Goal: Task Accomplishment & Management: Use online tool/utility

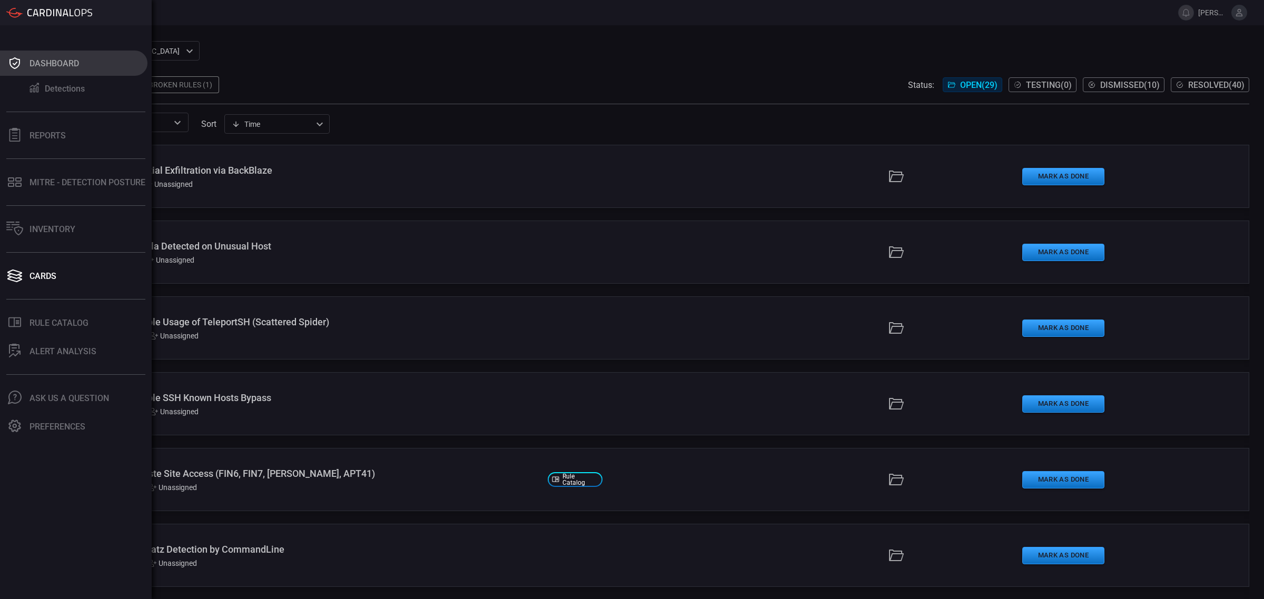
click at [24, 60] on button "Dashboard" at bounding box center [73, 63] width 147 height 25
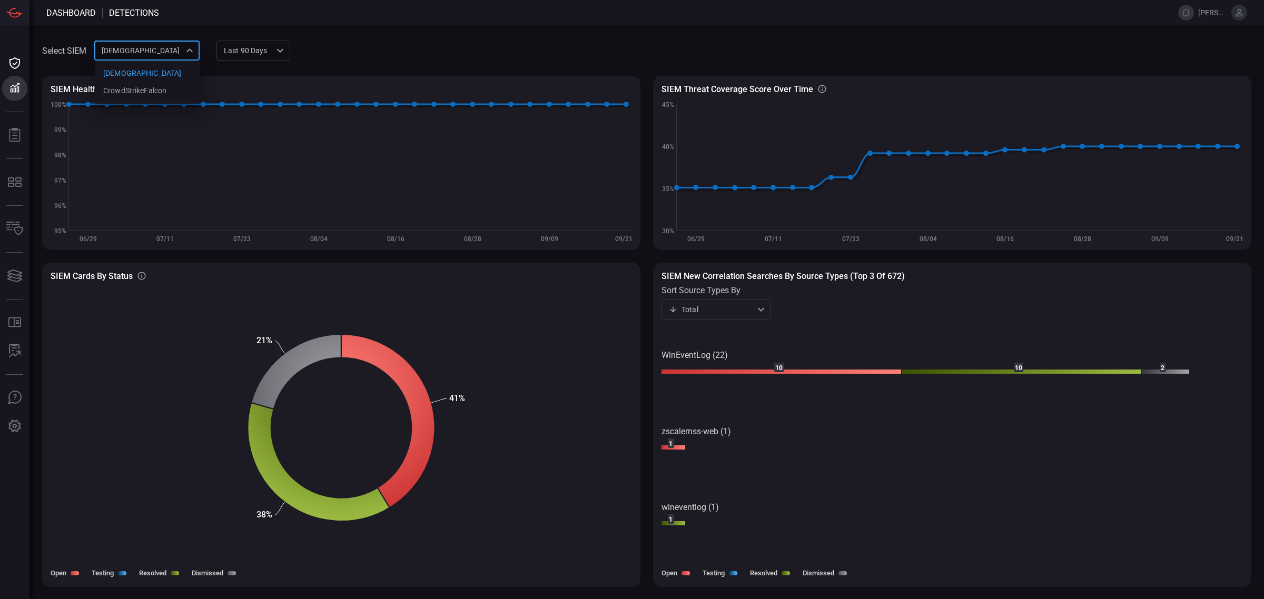
click at [191, 50] on div "cardinalops 8a85017a-fd64-46c8-87bb-16e3004a458b cardinalops CrowdStrikeFalcon ​" at bounding box center [146, 50] width 105 height 19
click at [145, 86] on div "CrowdStrikeFalcon" at bounding box center [134, 90] width 63 height 11
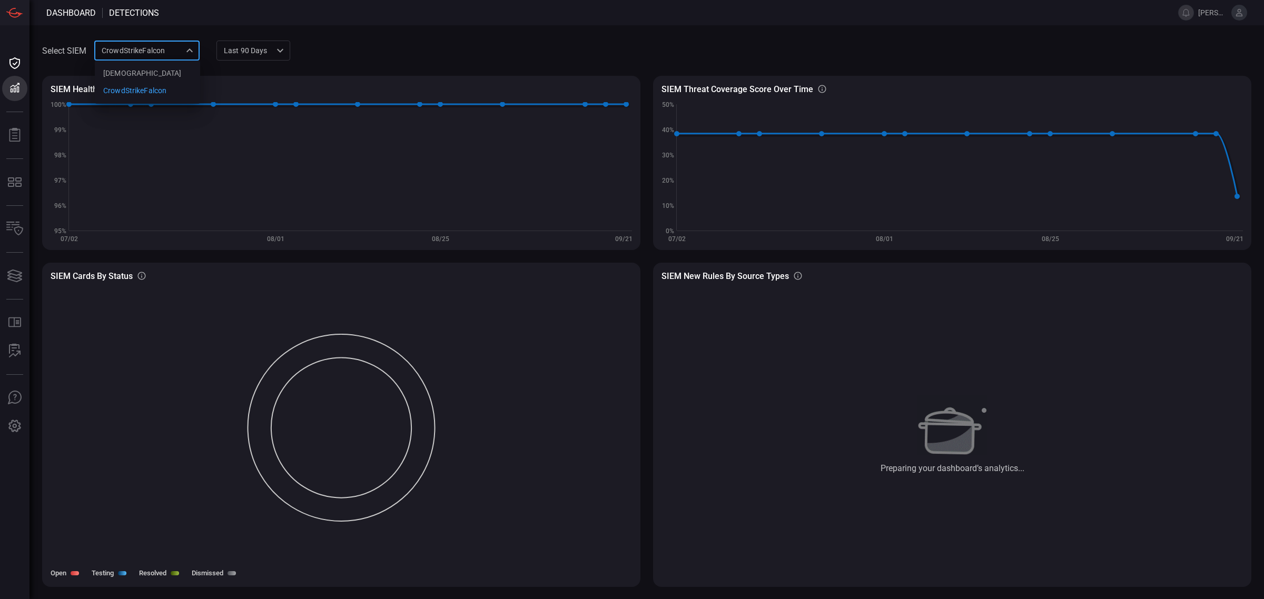
click at [191, 54] on div "CrowdStrikeFalcon b913aba1-f9dc-4215-b1b9-5b4eb293c858 cardinalops CrowdStrikeF…" at bounding box center [146, 50] width 105 height 19
click at [187, 48] on div at bounding box center [632, 299] width 1264 height 599
click at [164, 54] on div "CrowdStrikeFalcon b913aba1-f9dc-4215-b1b9-5b4eb293c858 cardinalops CrowdStrikeF…" at bounding box center [146, 50] width 105 height 19
click at [130, 70] on div "[DEMOGRAPHIC_DATA]" at bounding box center [142, 73] width 78 height 11
type input "8a85017a-fd64-46c8-87bb-16e3004a458b"
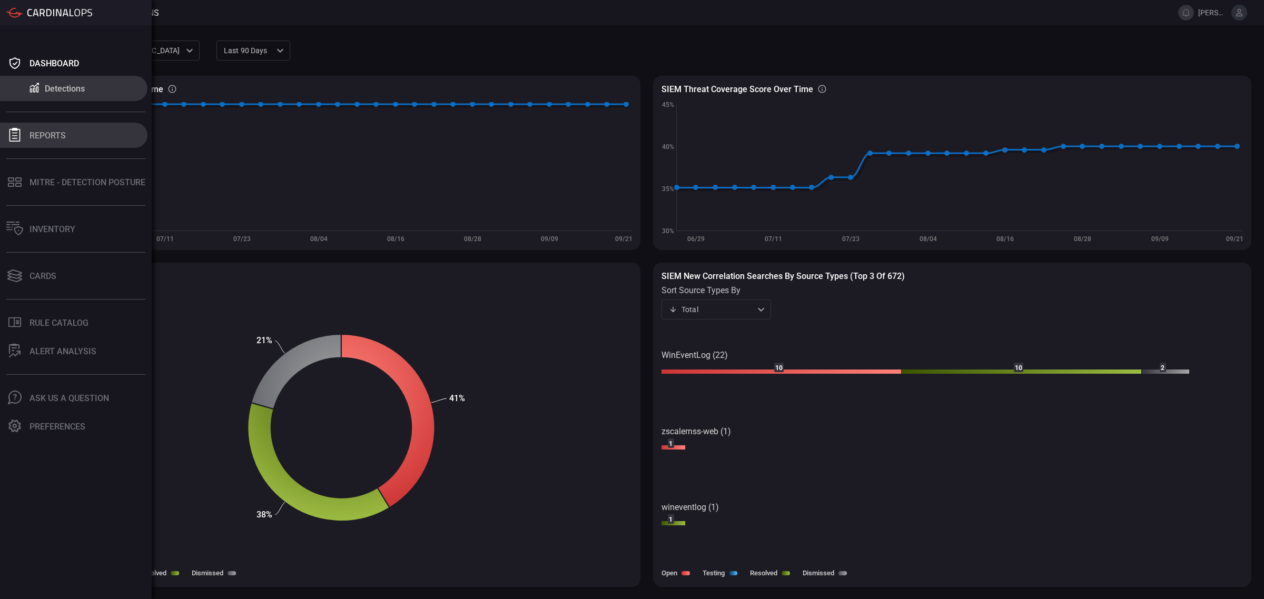
click at [34, 136] on div "Reports" at bounding box center [47, 136] width 36 height 10
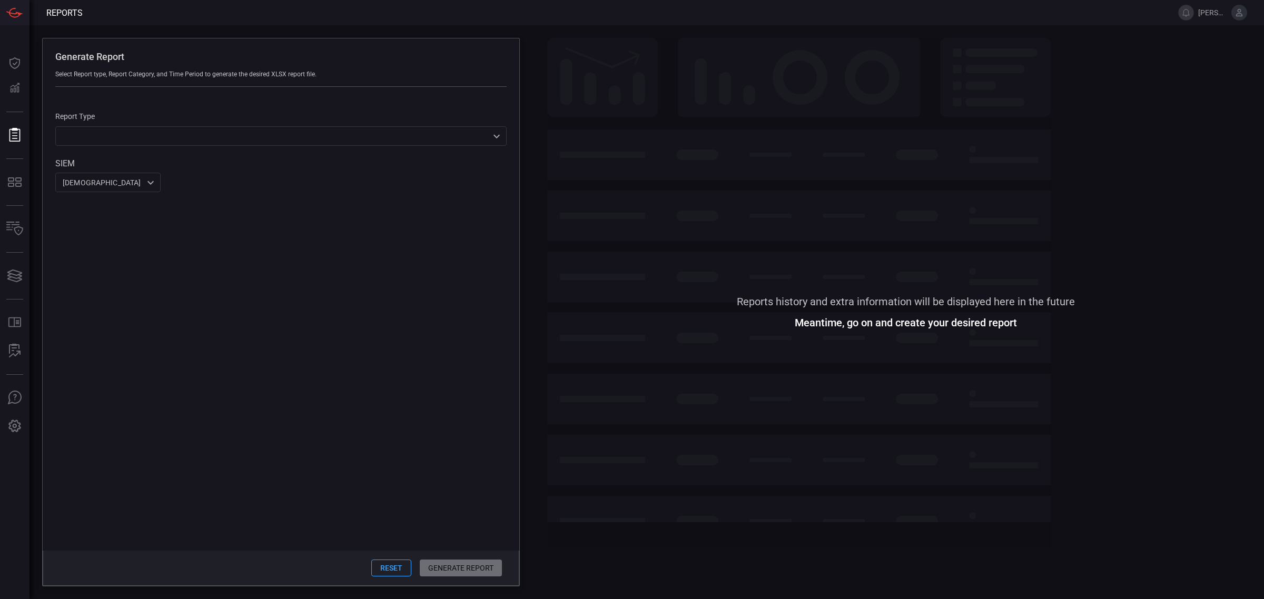
click at [496, 141] on div "​ ​" at bounding box center [280, 135] width 451 height 19
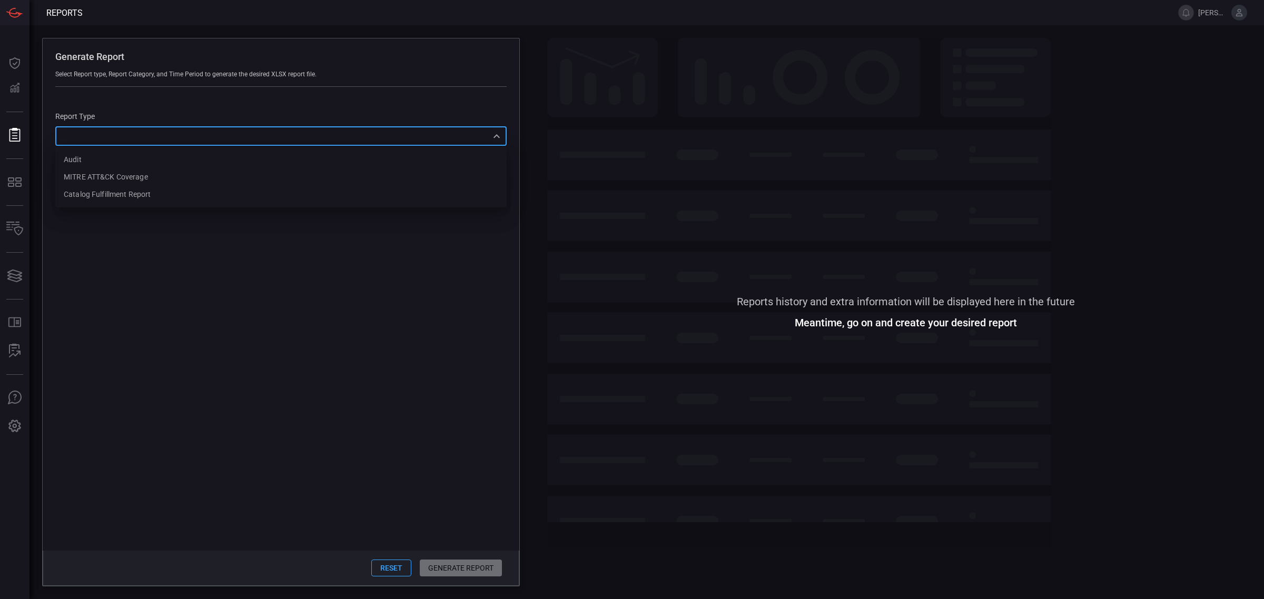
click at [496, 141] on div at bounding box center [632, 299] width 1264 height 599
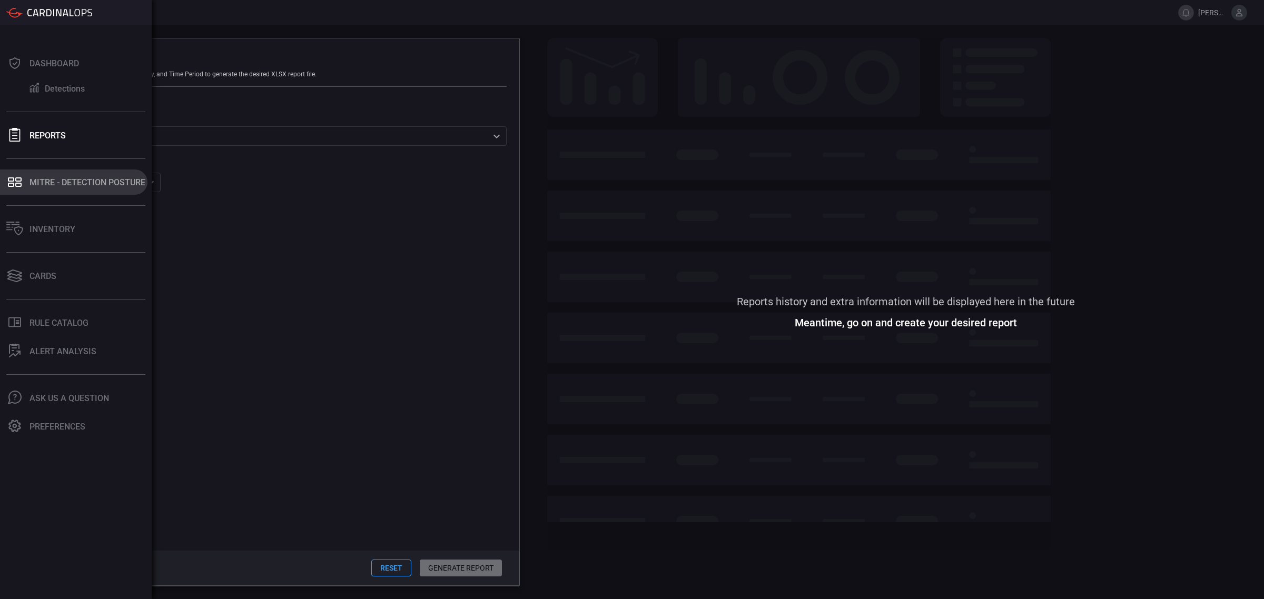
click at [56, 187] on button "MITRE - Detection Posture" at bounding box center [73, 182] width 147 height 25
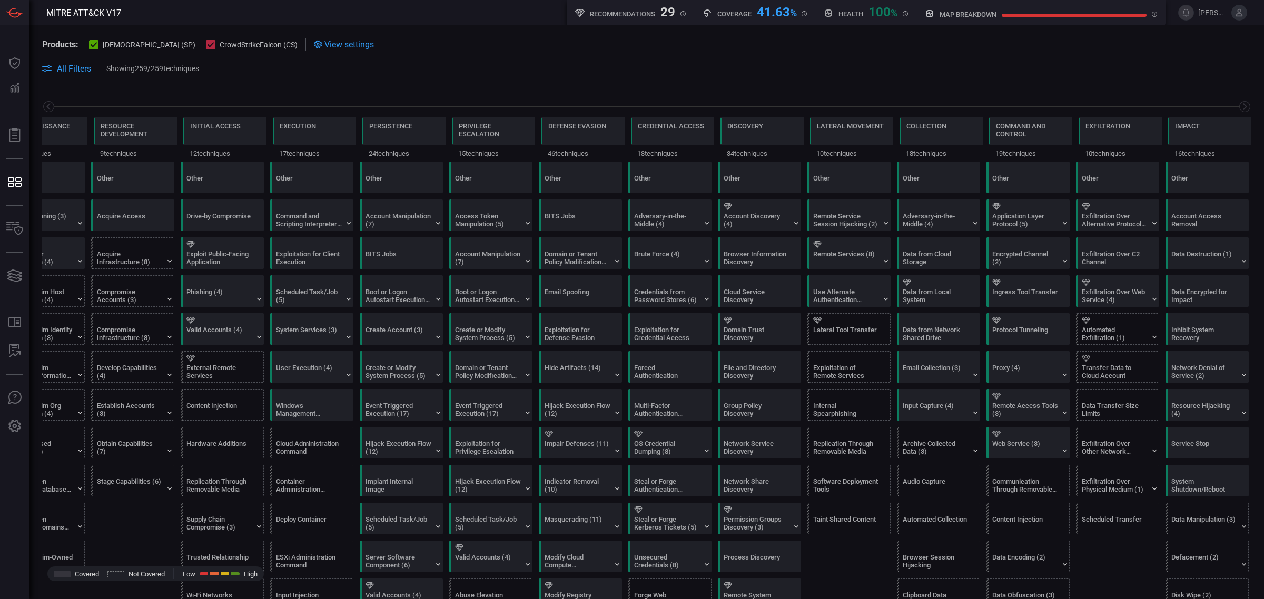
click at [207, 45] on icon at bounding box center [210, 45] width 7 height 7
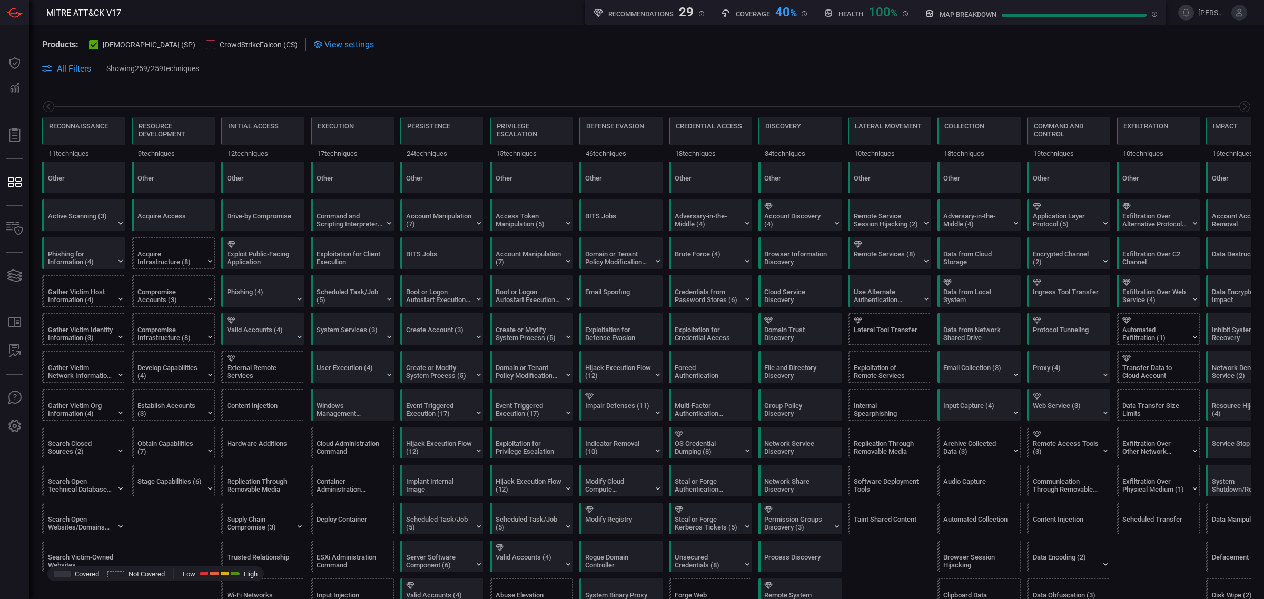
scroll to position [0, 50]
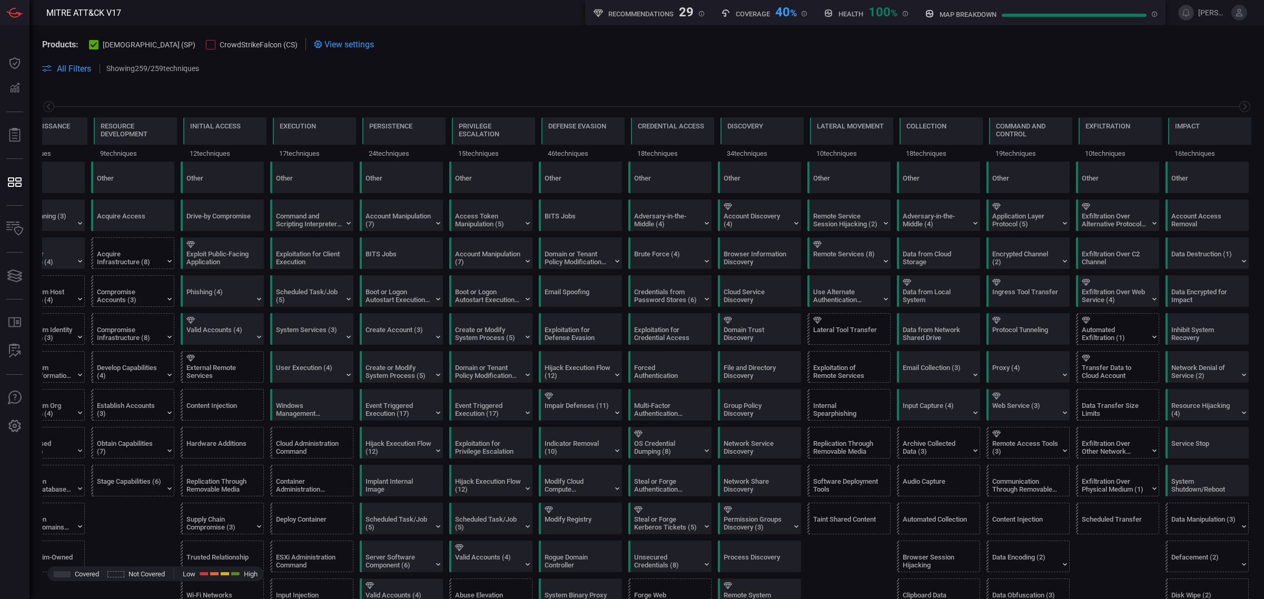
click at [206, 45] on div at bounding box center [210, 44] width 9 height 9
click at [109, 42] on button "[DEMOGRAPHIC_DATA] (SP)" at bounding box center [142, 44] width 106 height 11
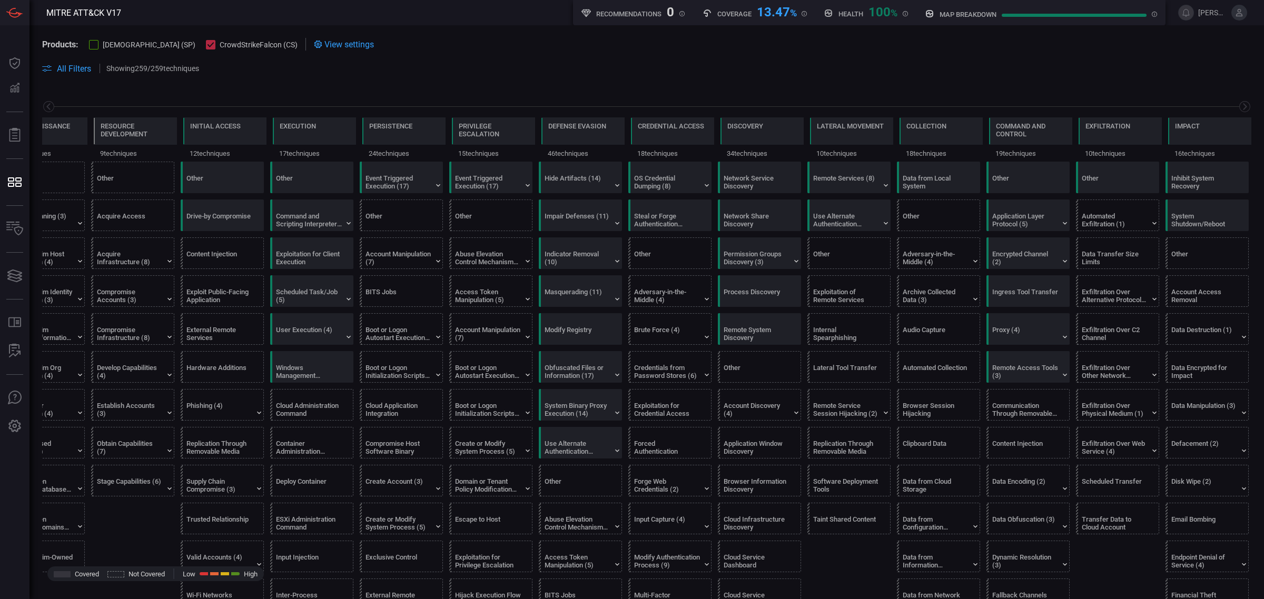
click at [109, 42] on button "[DEMOGRAPHIC_DATA] (SP)" at bounding box center [142, 44] width 106 height 11
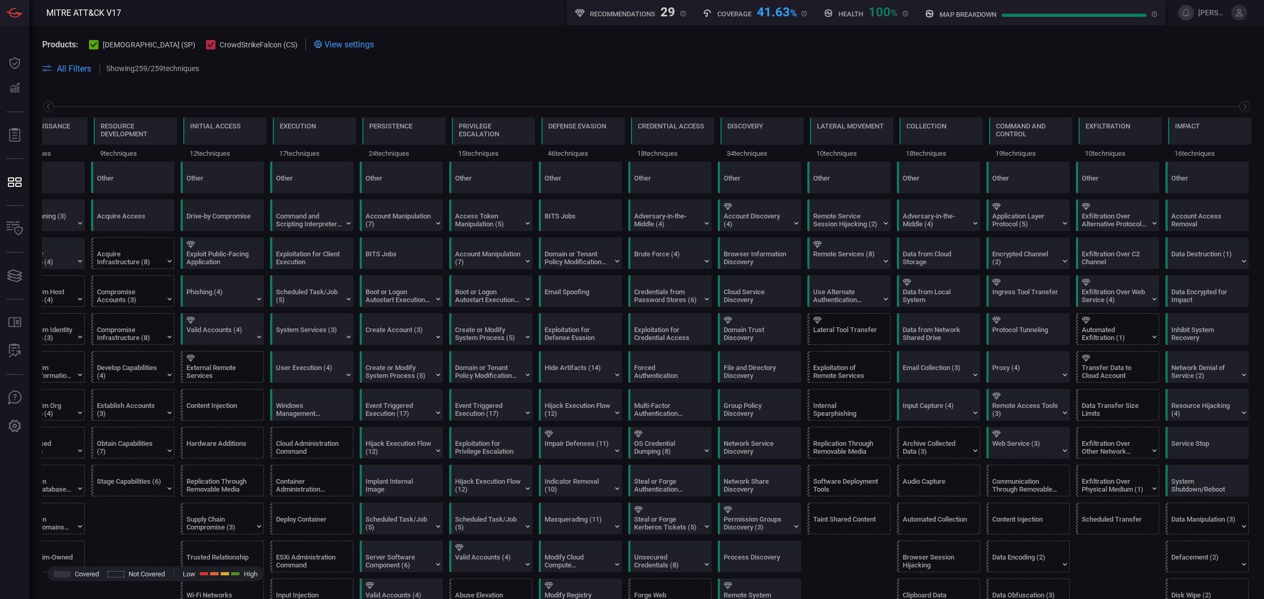
click at [206, 45] on div at bounding box center [210, 44] width 9 height 9
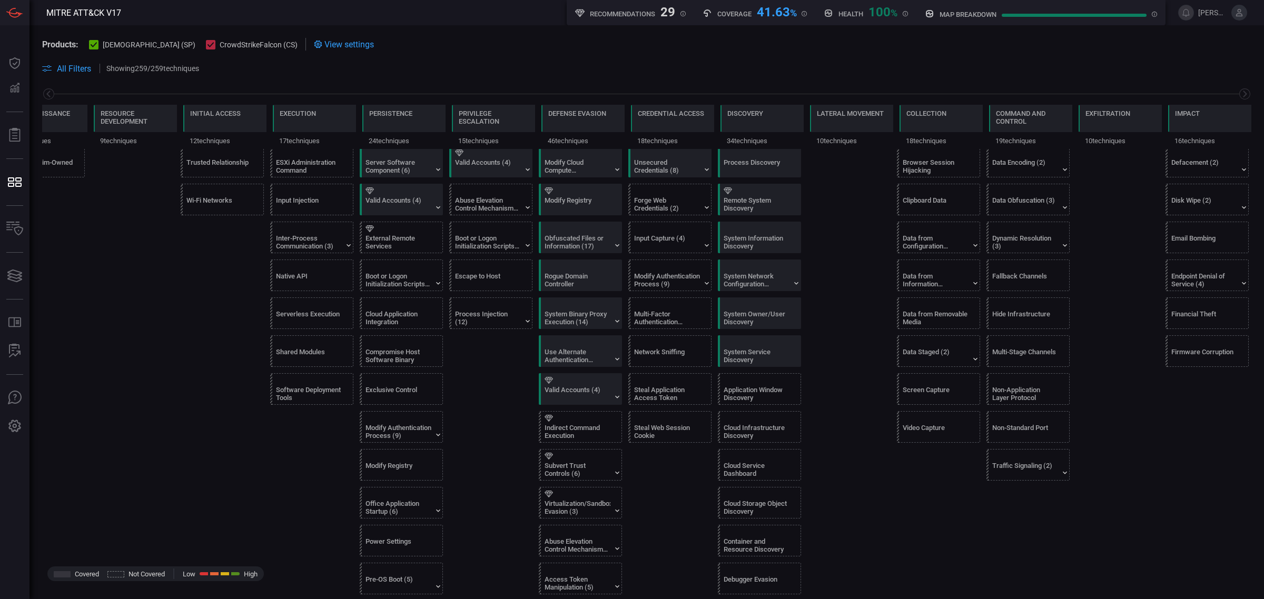
scroll to position [0, 0]
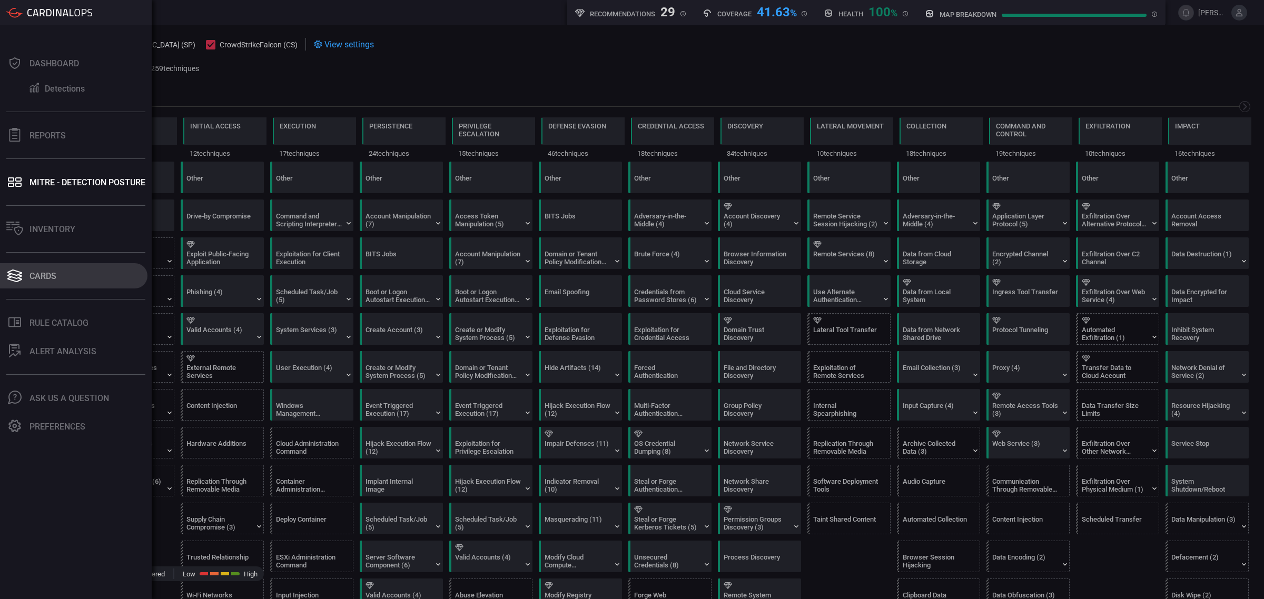
click at [42, 268] on button "Cards" at bounding box center [73, 275] width 147 height 25
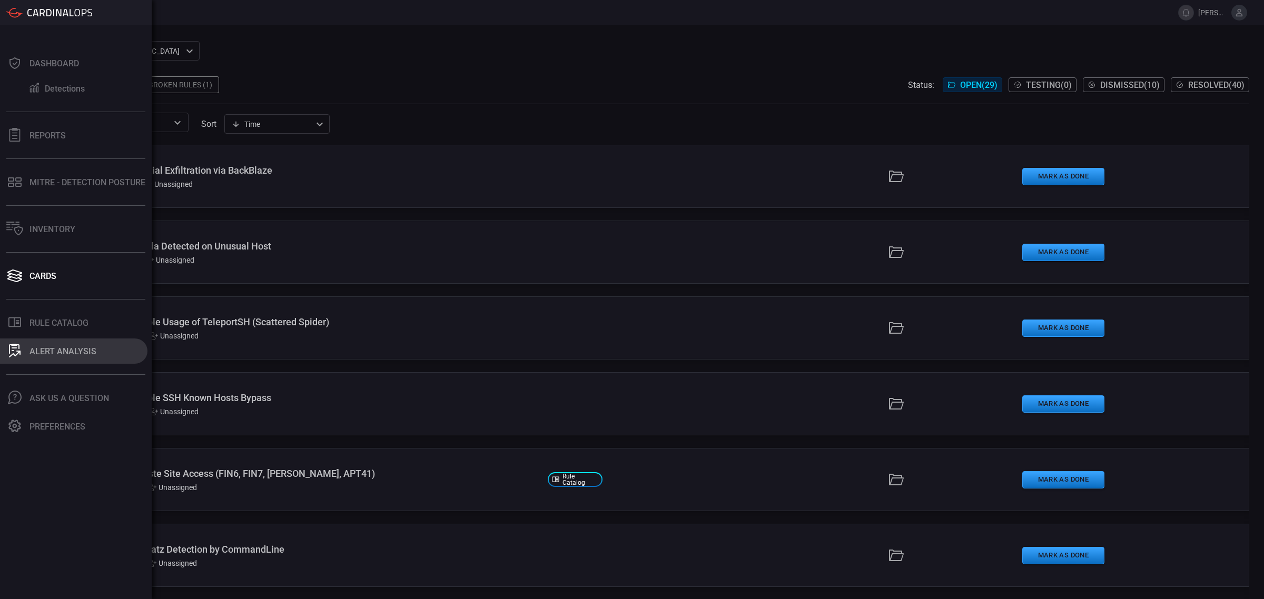
click at [85, 346] on div "ALERT ANALYSIS" at bounding box center [62, 351] width 67 height 10
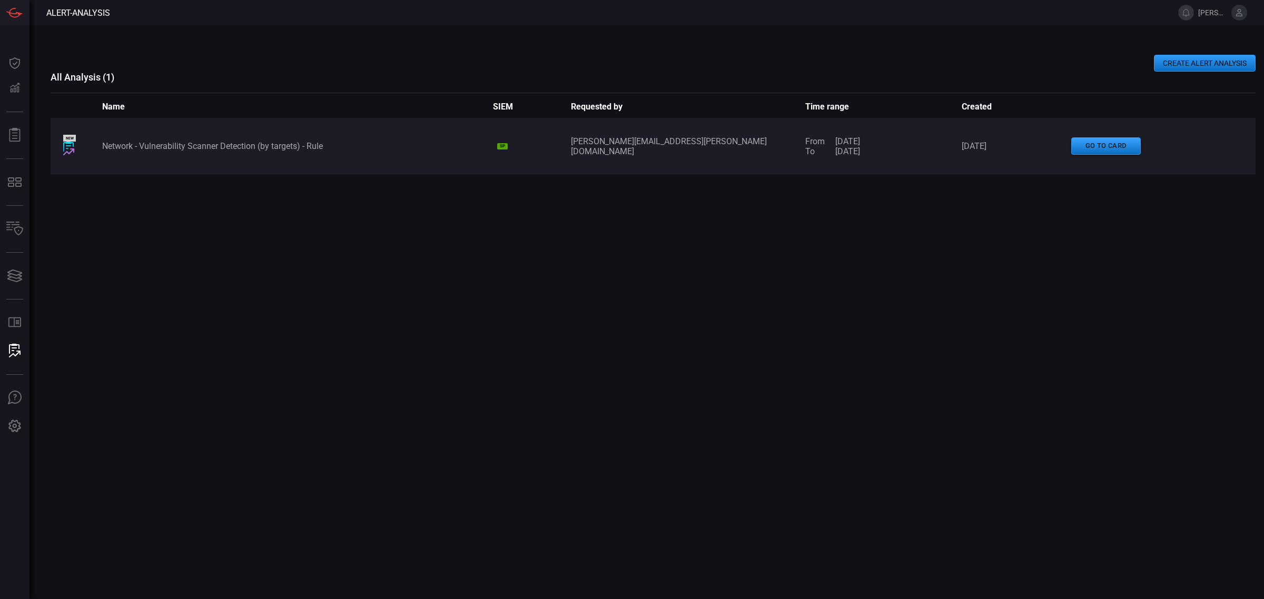
click at [265, 143] on div "Network - Vulnerability Scanner Detection (by targets) - Rule" at bounding box center [297, 146] width 391 height 10
click at [1108, 152] on button "go to card" at bounding box center [1106, 145] width 70 height 17
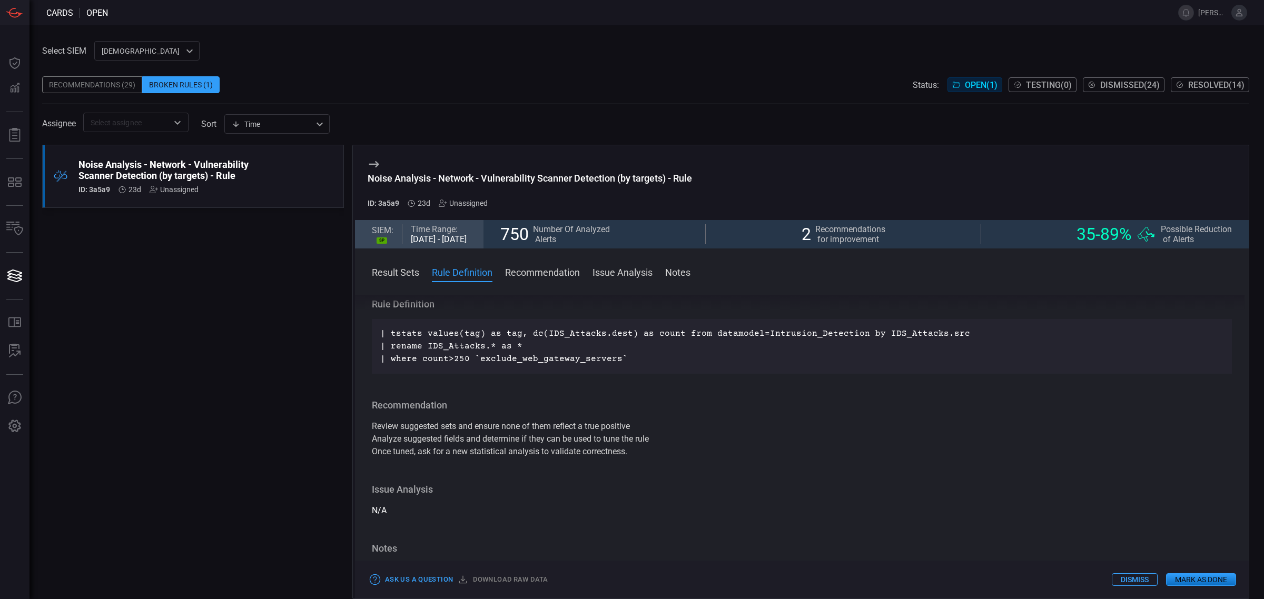
scroll to position [197, 0]
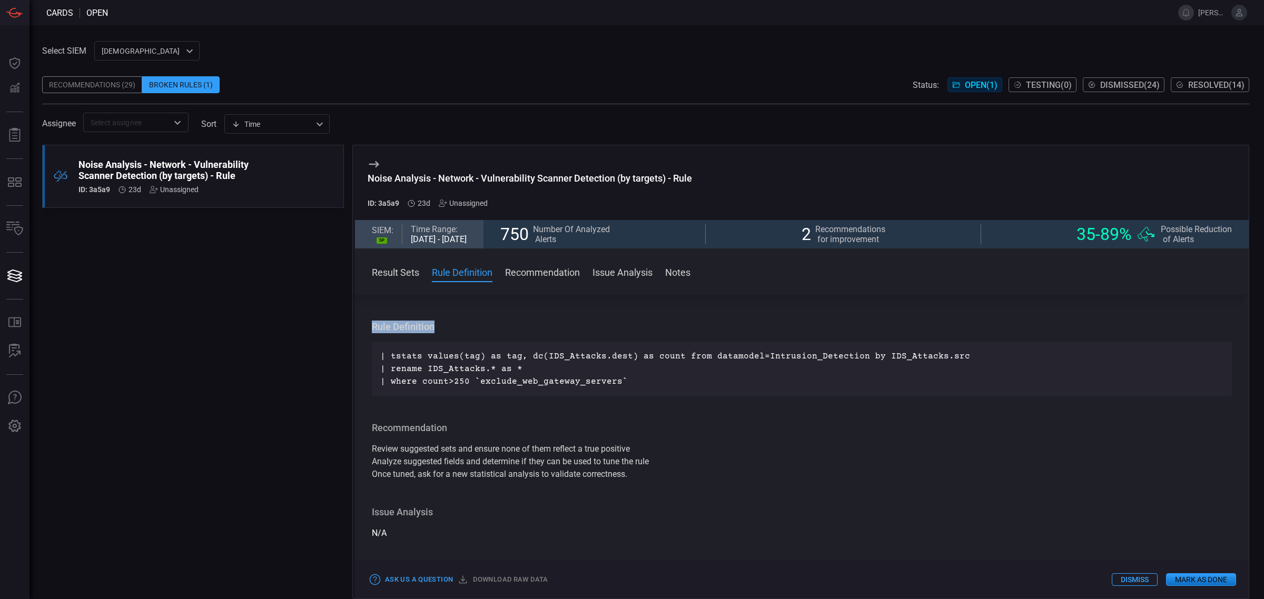
drag, startPoint x: 443, startPoint y: 330, endPoint x: 371, endPoint y: 323, distance: 72.5
click at [372, 323] on h3 "Rule Definition" at bounding box center [802, 327] width 860 height 13
copy h3 "Rule Definition"
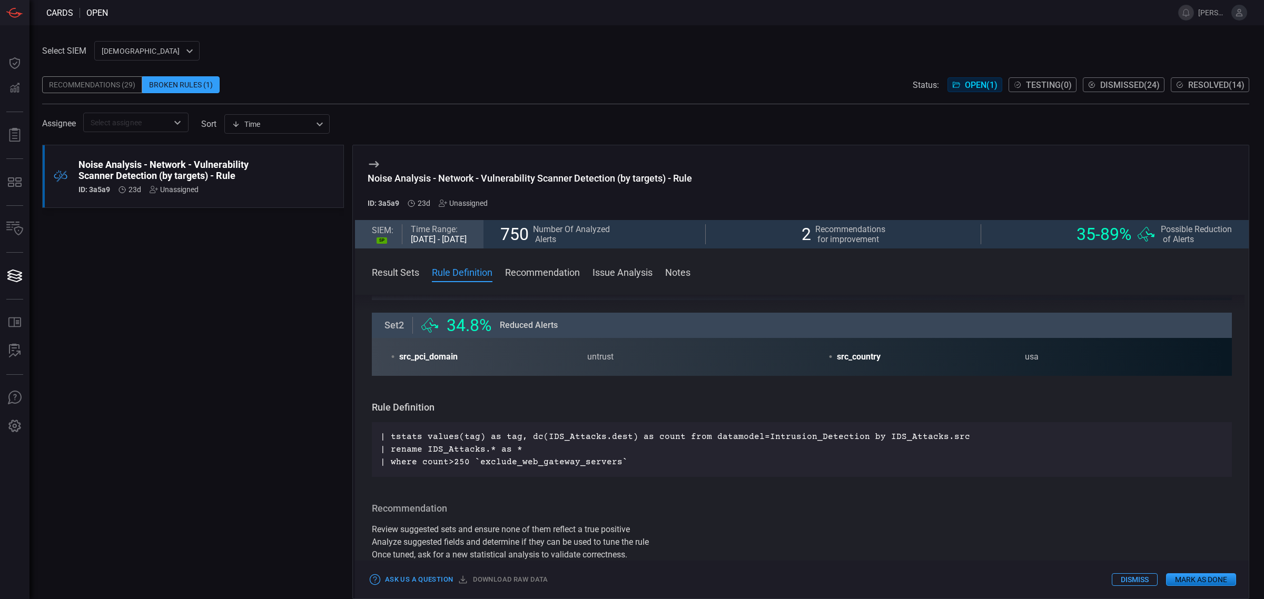
scroll to position [66, 0]
